Goal: Task Accomplishment & Management: Manage account settings

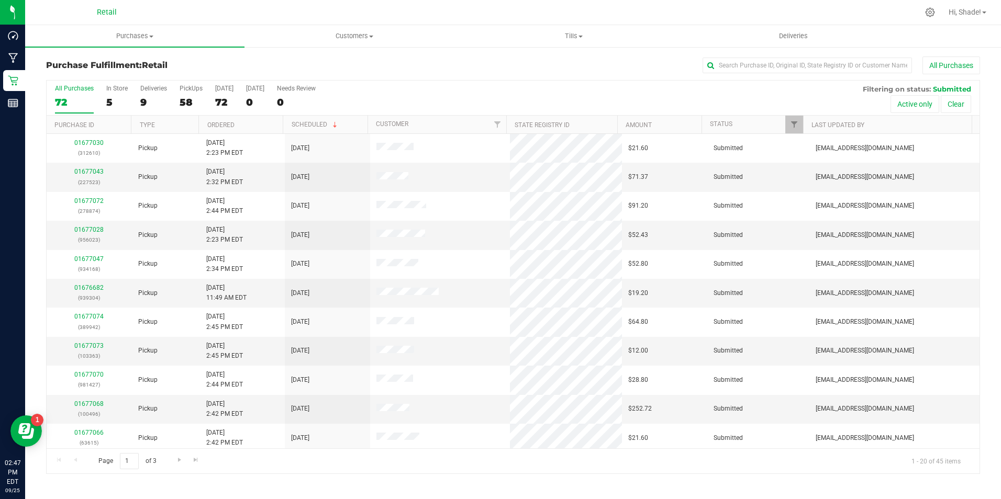
click at [137, 37] on span "Purchases" at bounding box center [134, 35] width 219 height 9
click at [95, 62] on span "Summary of purchases" at bounding box center [78, 63] width 107 height 9
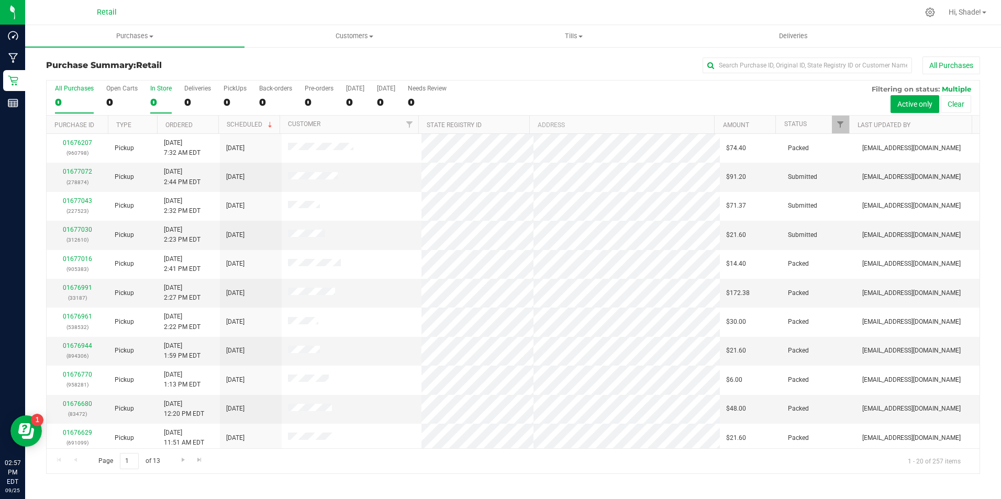
click at [153, 104] on div "0" at bounding box center [160, 102] width 21 height 12
click at [0, 0] on input "In Store 0" at bounding box center [0, 0] width 0 height 0
click at [730, 67] on input "text" at bounding box center [807, 66] width 209 height 16
type input "patric"
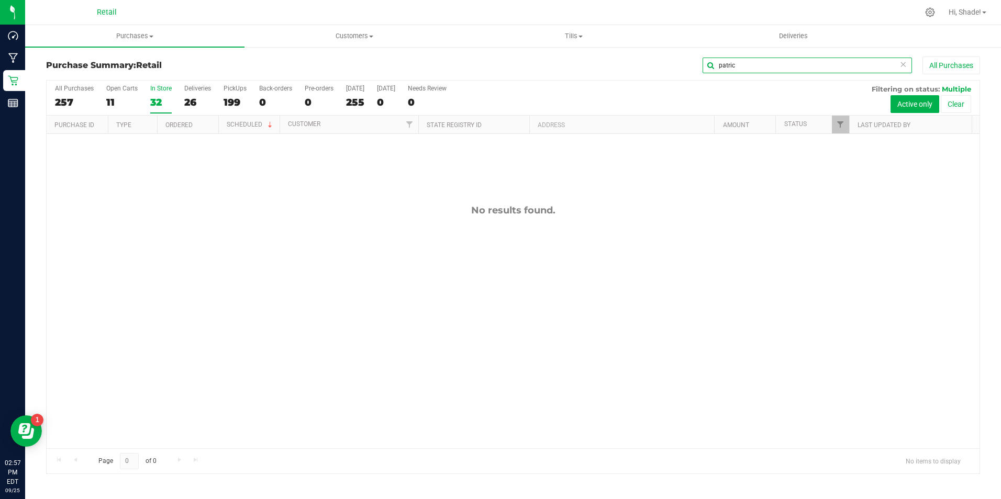
drag, startPoint x: 748, startPoint y: 64, endPoint x: 643, endPoint y: 69, distance: 104.8
click at [643, 69] on div "patric All Purchases" at bounding box center [669, 66] width 622 height 18
type input "flah"
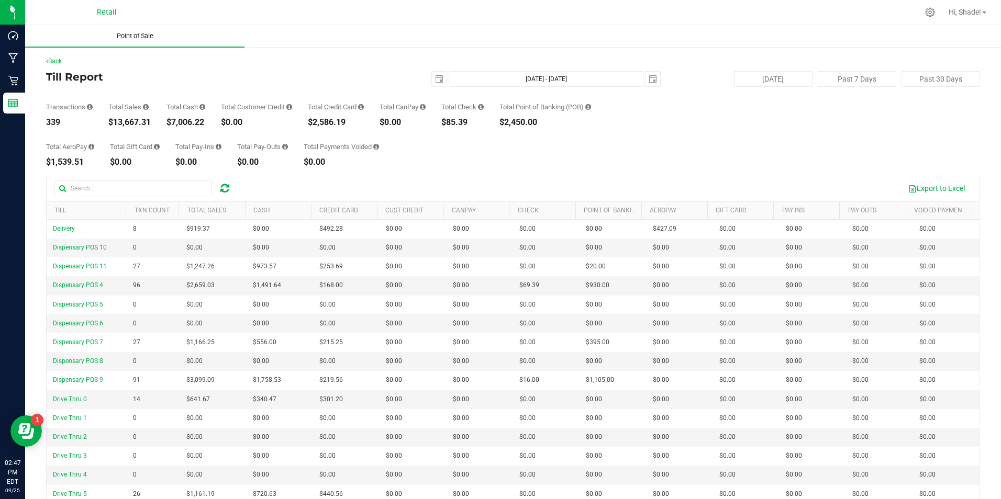
click at [129, 33] on span "Point of Sale" at bounding box center [135, 35] width 65 height 9
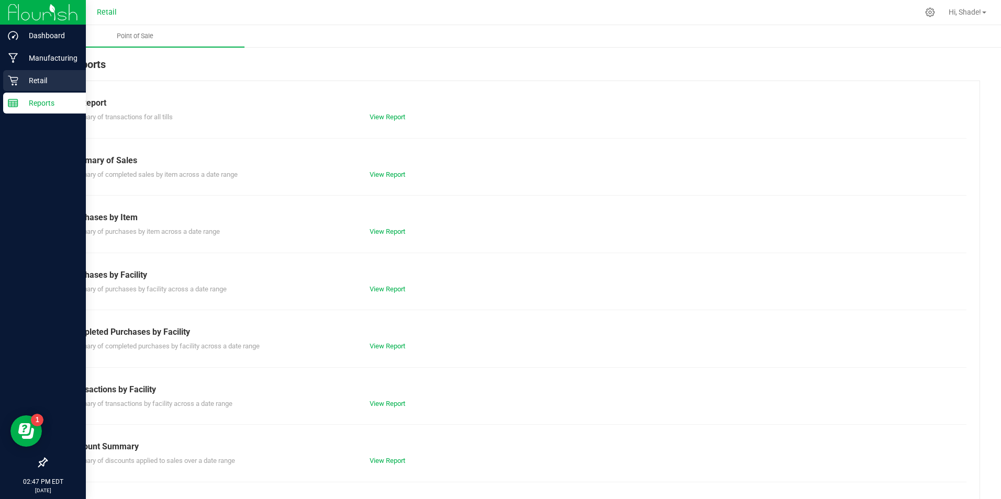
click at [20, 80] on p "Retail" at bounding box center [49, 80] width 63 height 13
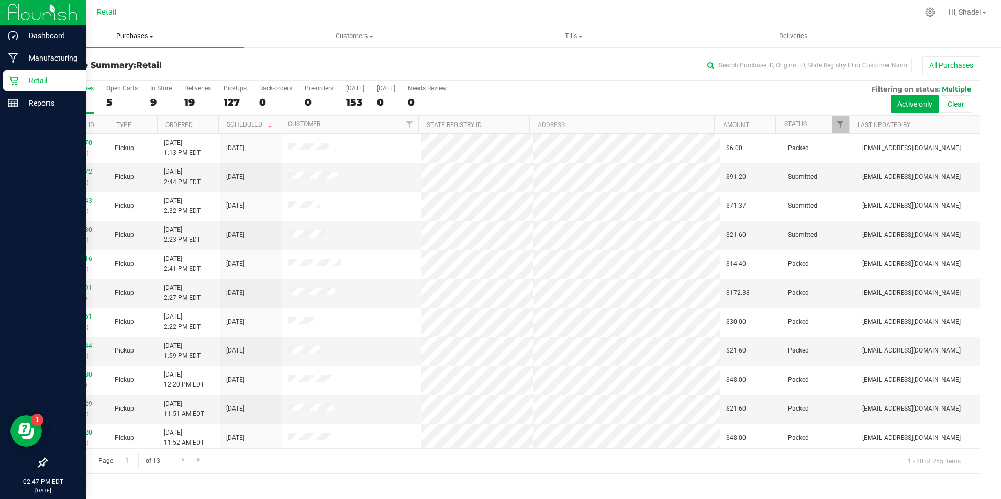
click at [133, 31] on uib-tab-heading "Purchases Summary of purchases Fulfillment All purchases" at bounding box center [134, 36] width 219 height 22
click at [261, 47] on link "Customers All customers Add a new customer All physicians" at bounding box center [353, 36] width 219 height 22
click at [229, 105] on div "127" at bounding box center [235, 102] width 23 height 12
click at [0, 0] on input "PickUps 127" at bounding box center [0, 0] width 0 height 0
click at [721, 70] on input "text" at bounding box center [807, 66] width 209 height 16
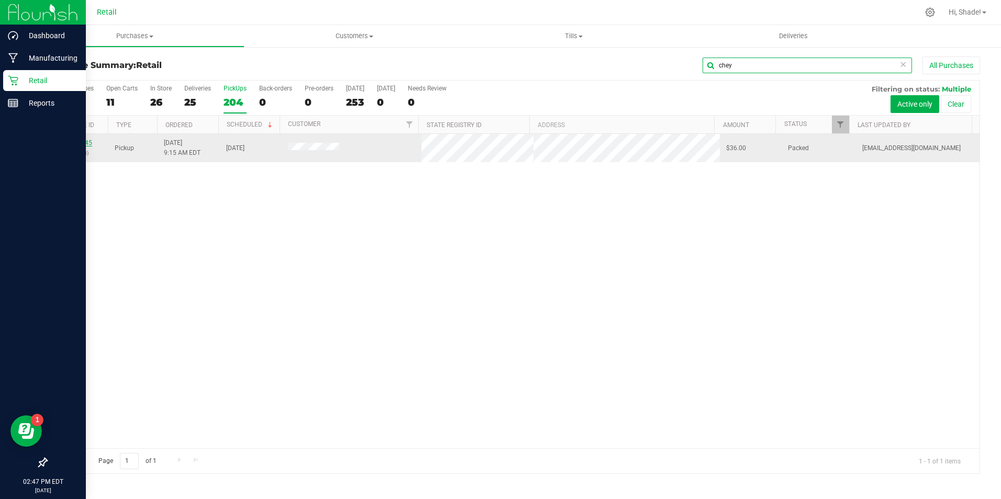
type input "chey"
click at [84, 143] on link "01676345" at bounding box center [77, 142] width 29 height 7
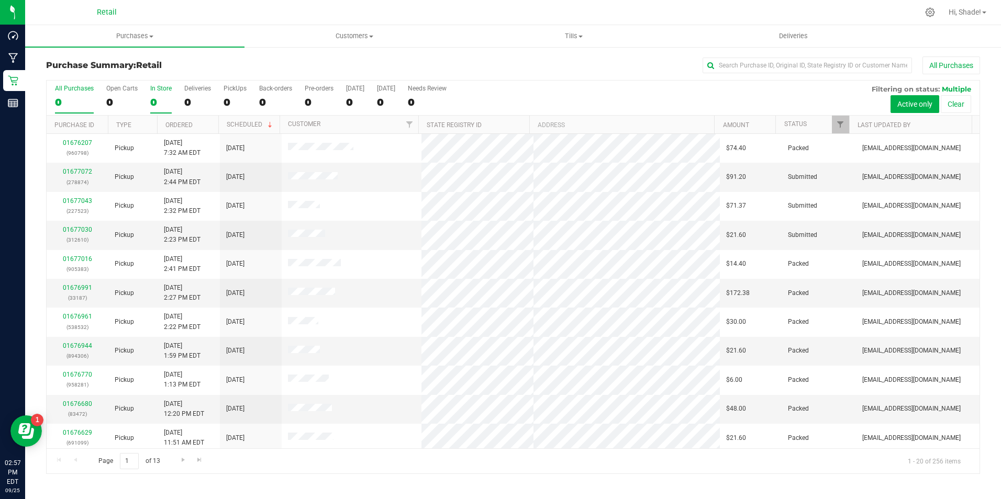
click at [154, 102] on div "0" at bounding box center [160, 102] width 21 height 12
click at [0, 0] on input "In Store 0" at bounding box center [0, 0] width 0 height 0
click at [125, 101] on div "11" at bounding box center [121, 102] width 31 height 12
click at [0, 0] on input "Open Carts 11" at bounding box center [0, 0] width 0 height 0
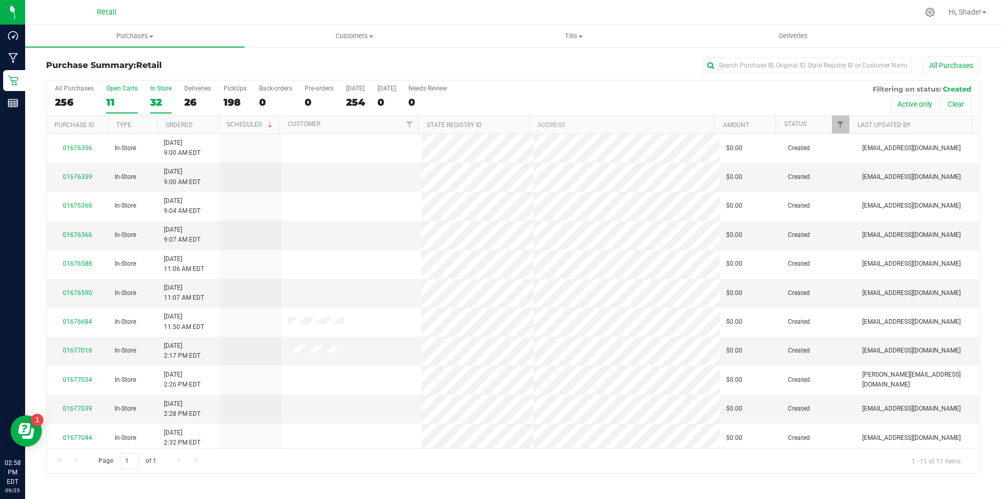
click at [160, 95] on label "In Store 32" at bounding box center [160, 99] width 21 height 29
click at [0, 0] on input "In Store 32" at bounding box center [0, 0] width 0 height 0
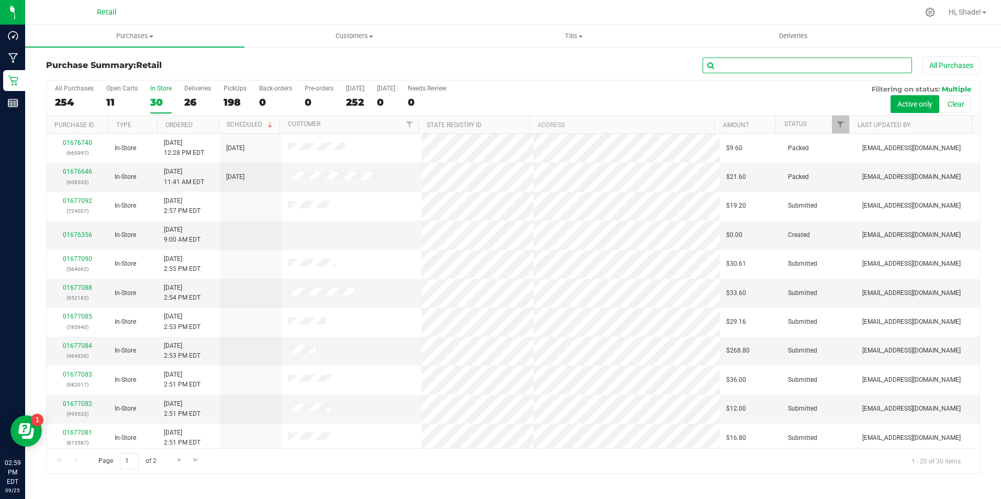
click at [756, 63] on input "text" at bounding box center [807, 66] width 209 height 16
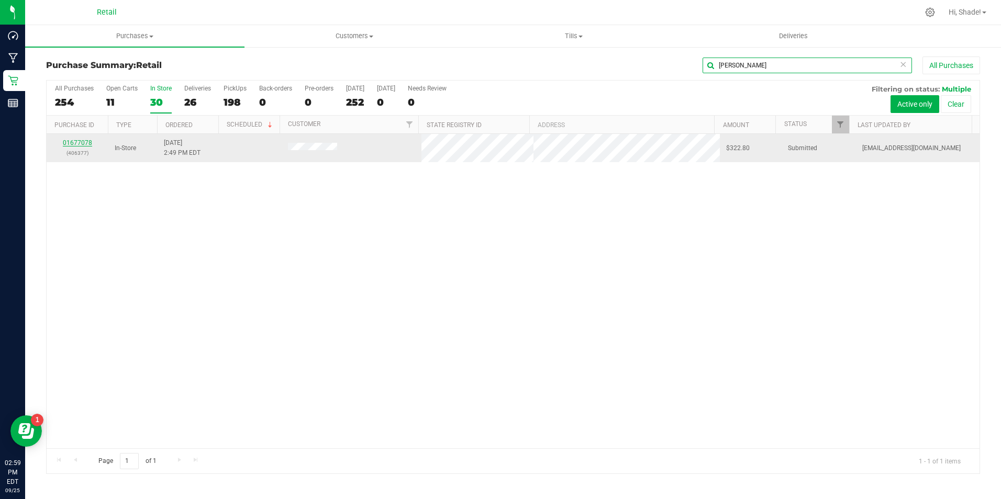
type input "[PERSON_NAME]"
click at [86, 143] on link "01677078" at bounding box center [77, 142] width 29 height 7
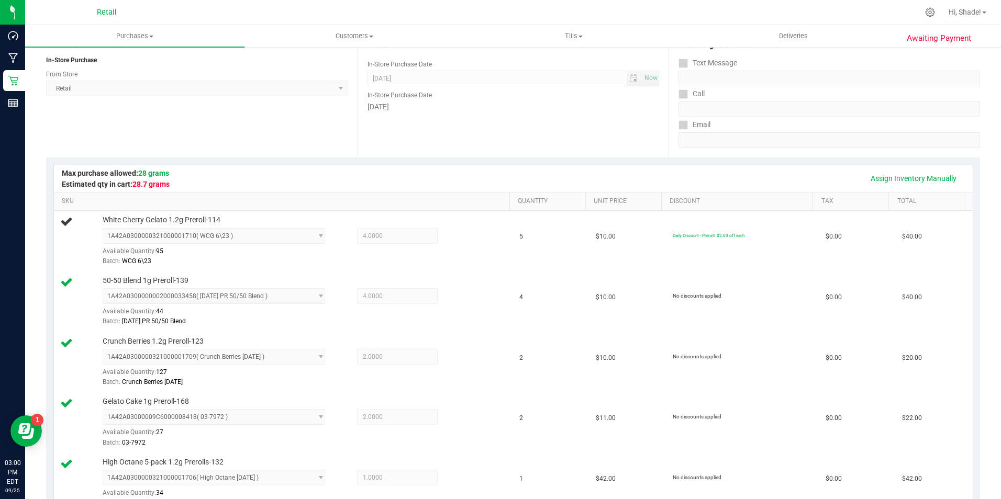
scroll to position [52, 0]
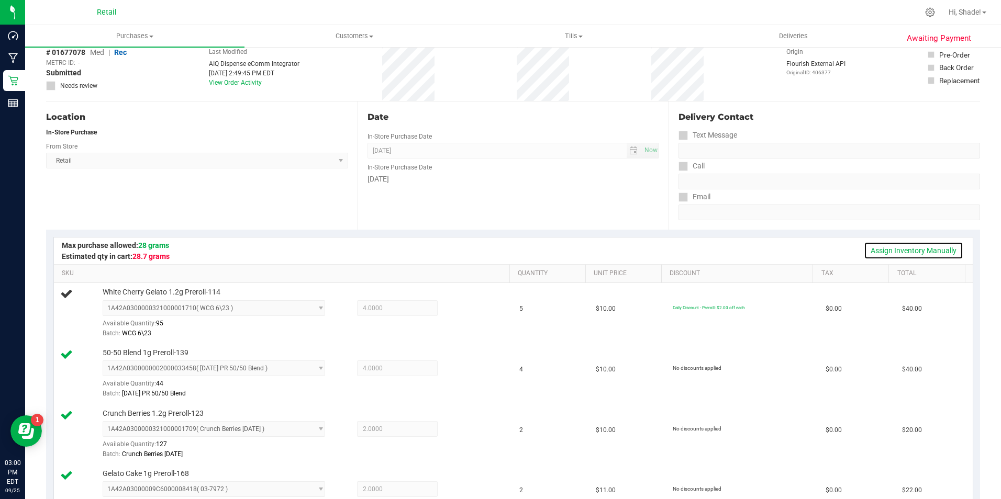
click at [928, 247] on link "Assign Inventory Manually" at bounding box center [913, 251] width 99 height 18
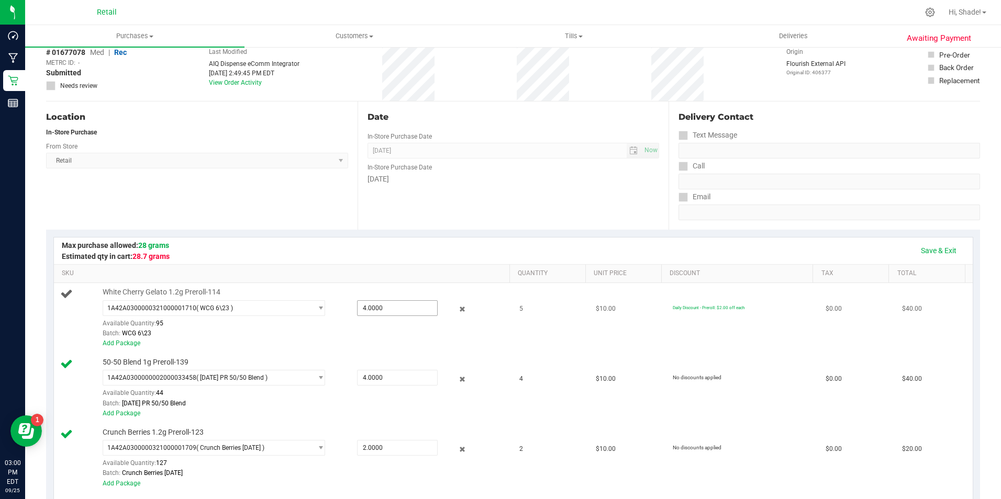
click at [364, 304] on span "4.0000 4" at bounding box center [397, 308] width 81 height 16
type input "5"
type input "5.0000"
click at [431, 288] on div "White Cherry Gelato 1.2g Preroll-114 1A42A0300000321000001710 ( WCG 6\23 ) 1A42…" at bounding box center [300, 317] width 407 height 61
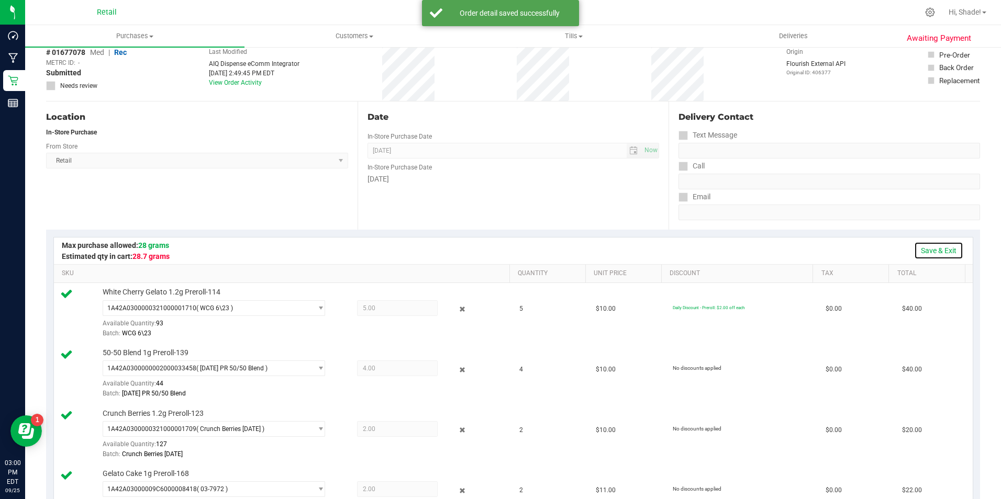
click at [938, 244] on link "Save & Exit" at bounding box center [938, 251] width 49 height 18
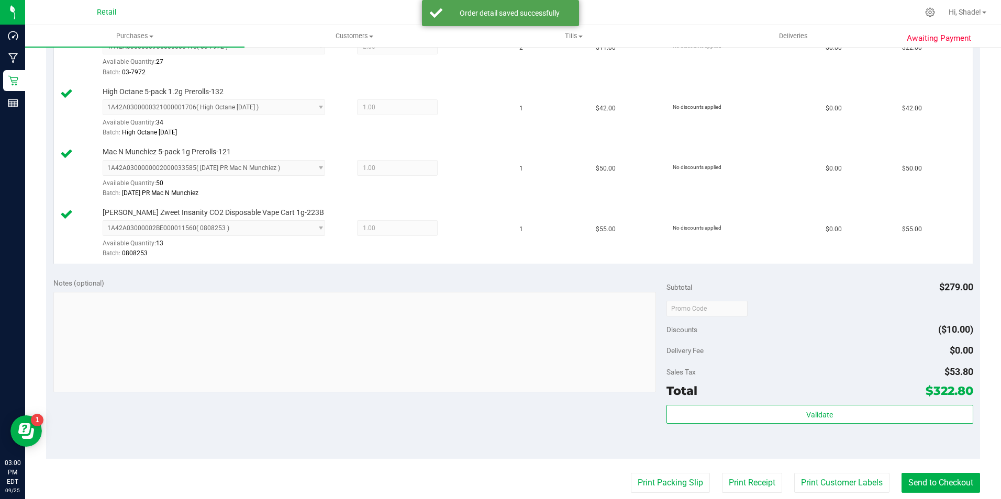
scroll to position [576, 0]
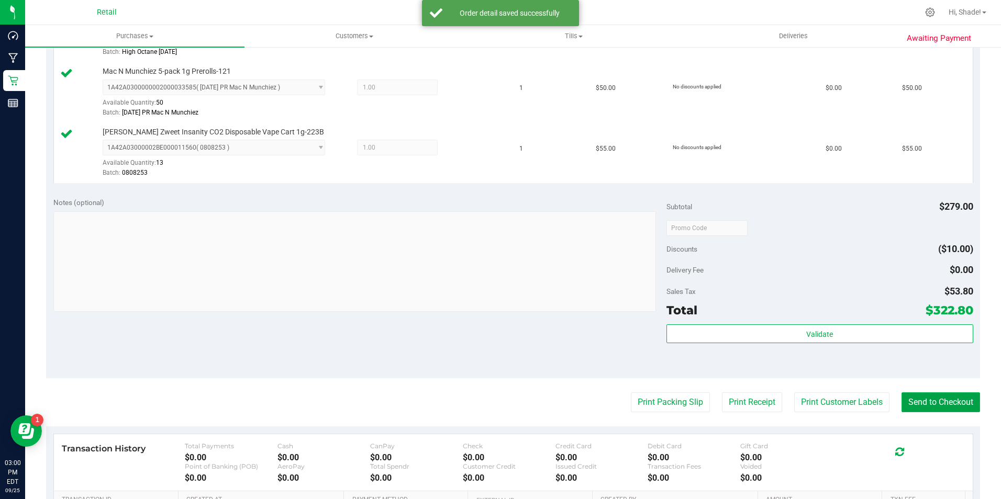
click at [930, 407] on button "Send to Checkout" at bounding box center [940, 403] width 79 height 20
